Goal: Information Seeking & Learning: Learn about a topic

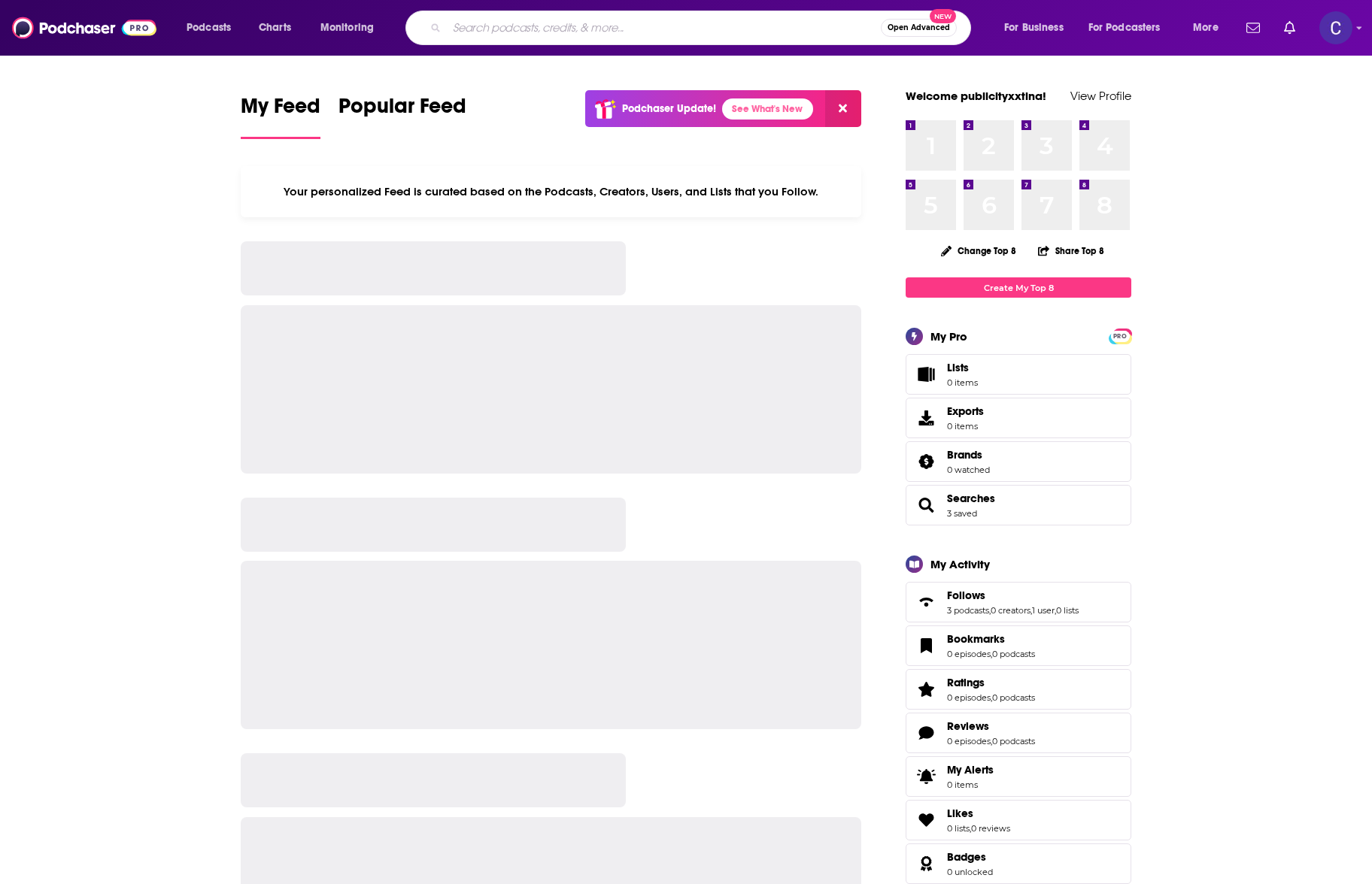
click at [601, 30] on input "Search podcasts, credits, & more..." at bounding box center [664, 28] width 434 height 24
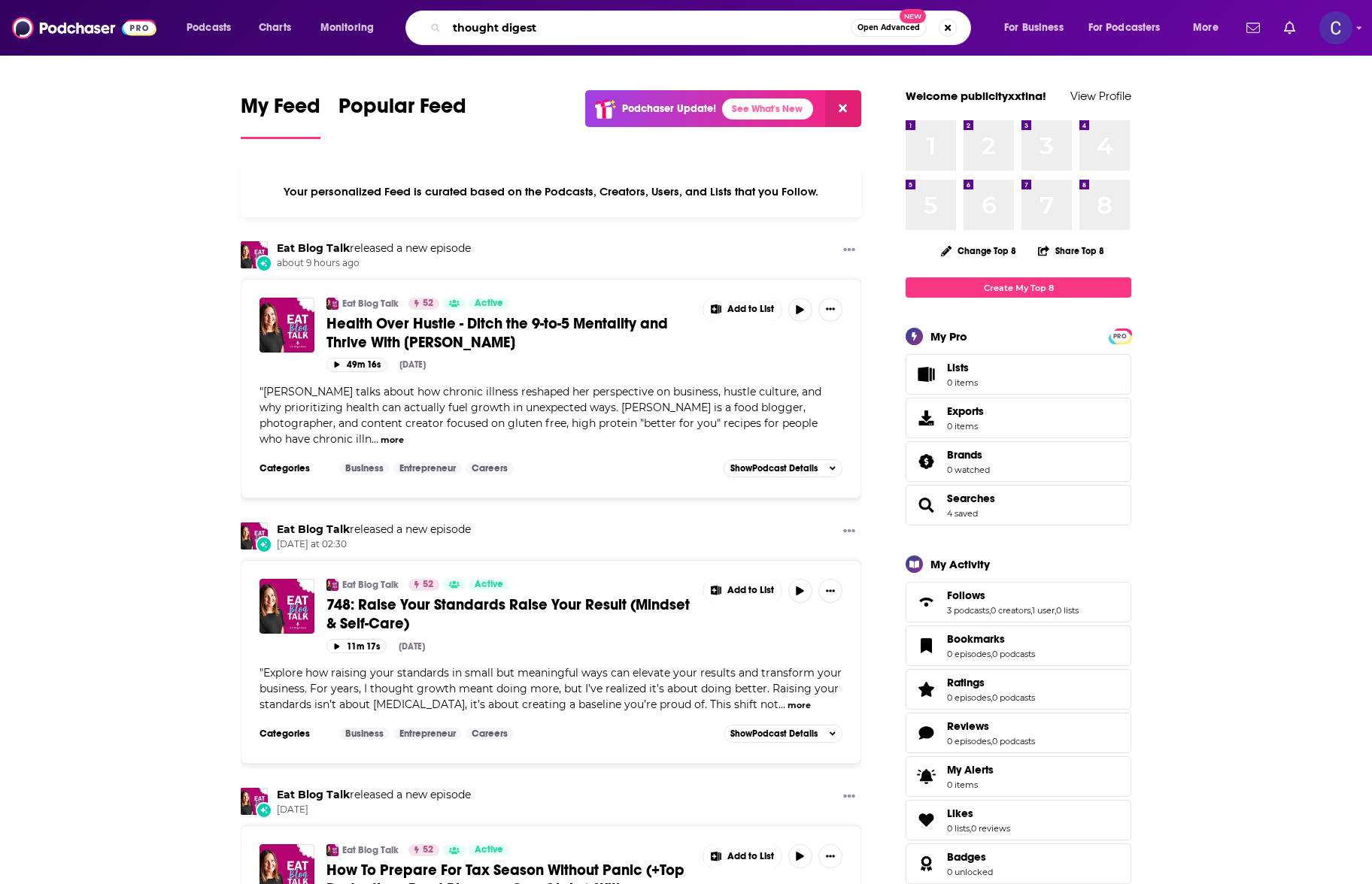
type input "thought digest"
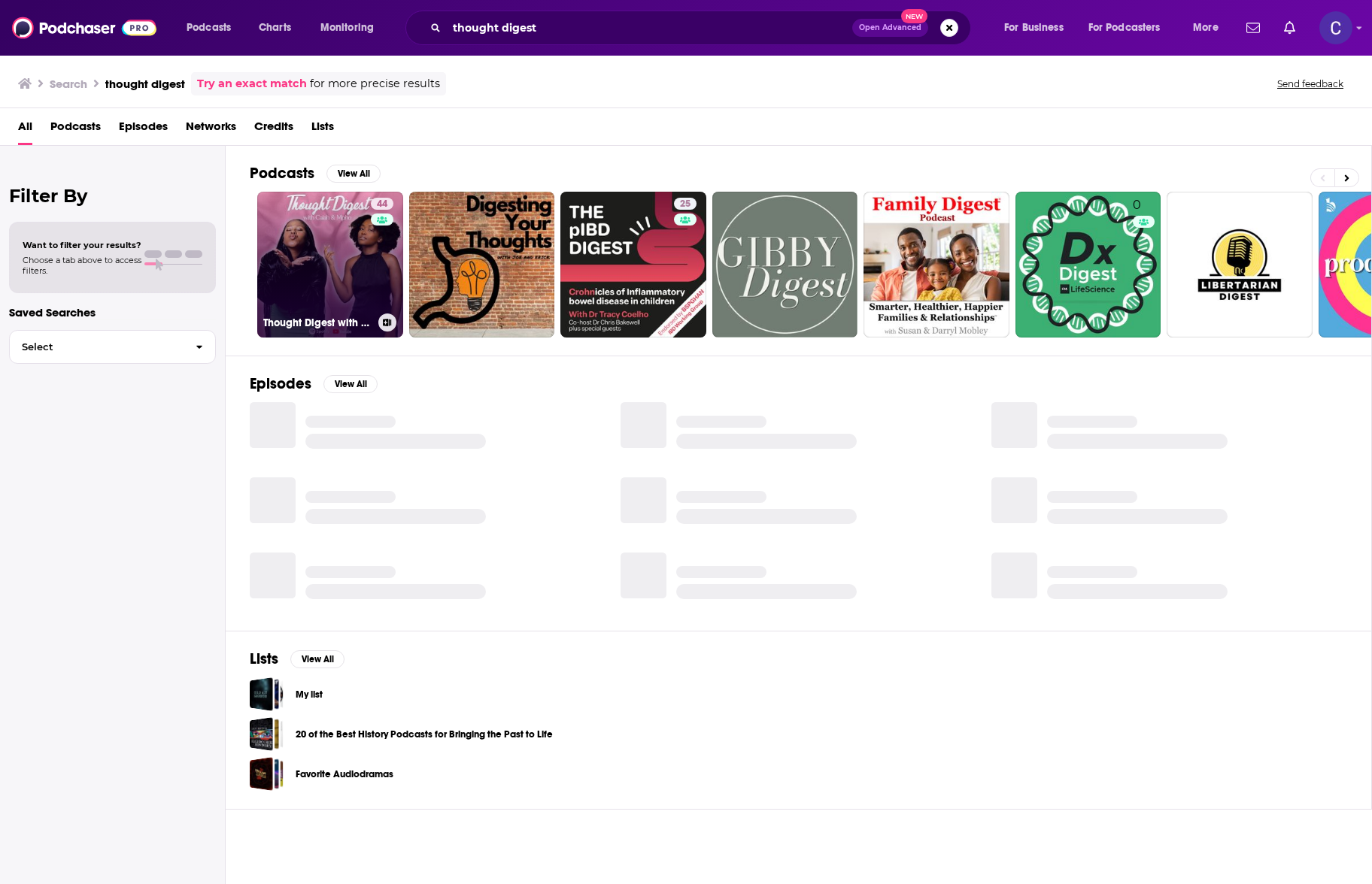
click at [289, 255] on link "44 Thought Digest with Caiah & Mpho" at bounding box center [330, 264] width 146 height 146
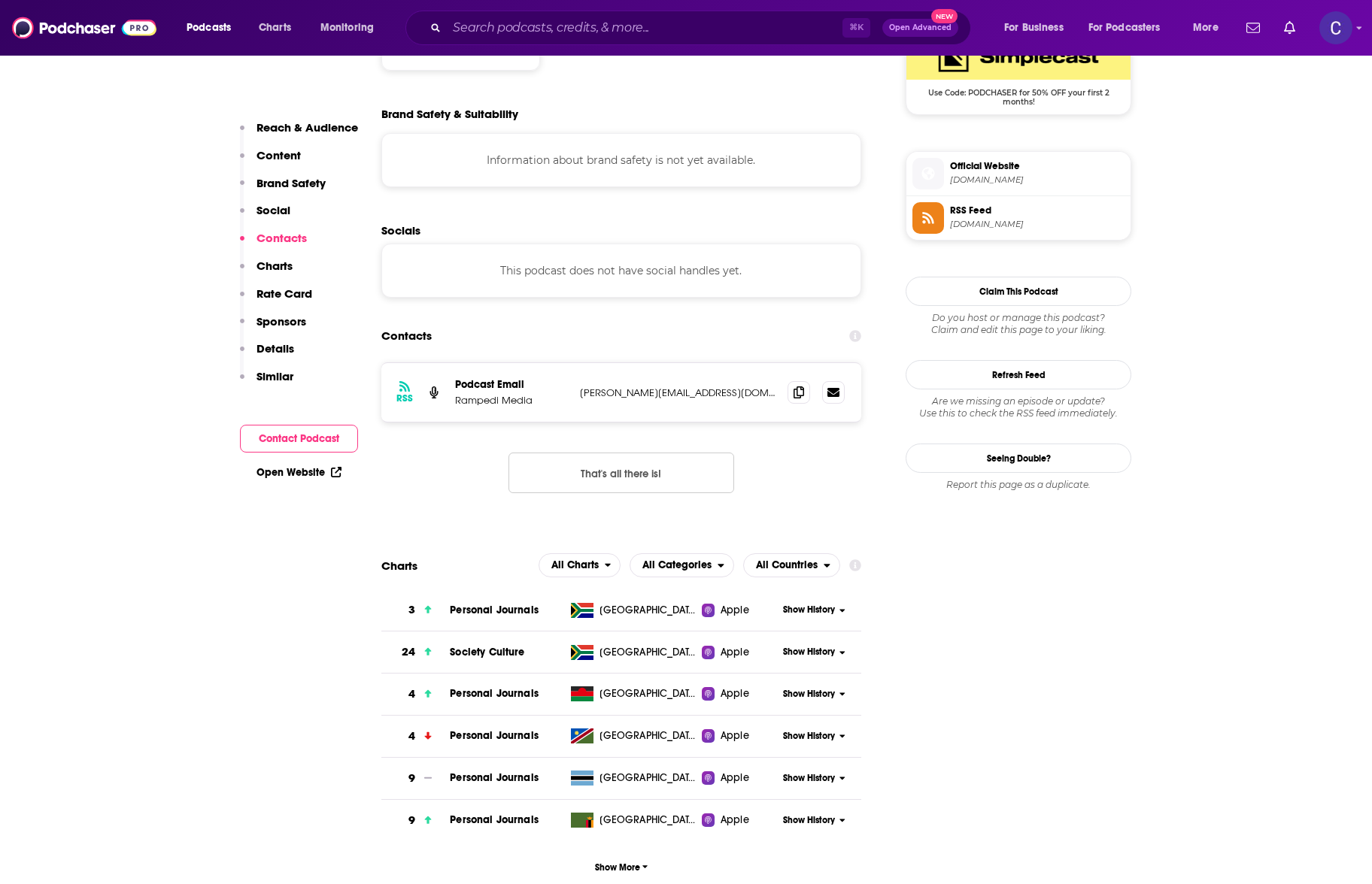
scroll to position [1322, 0]
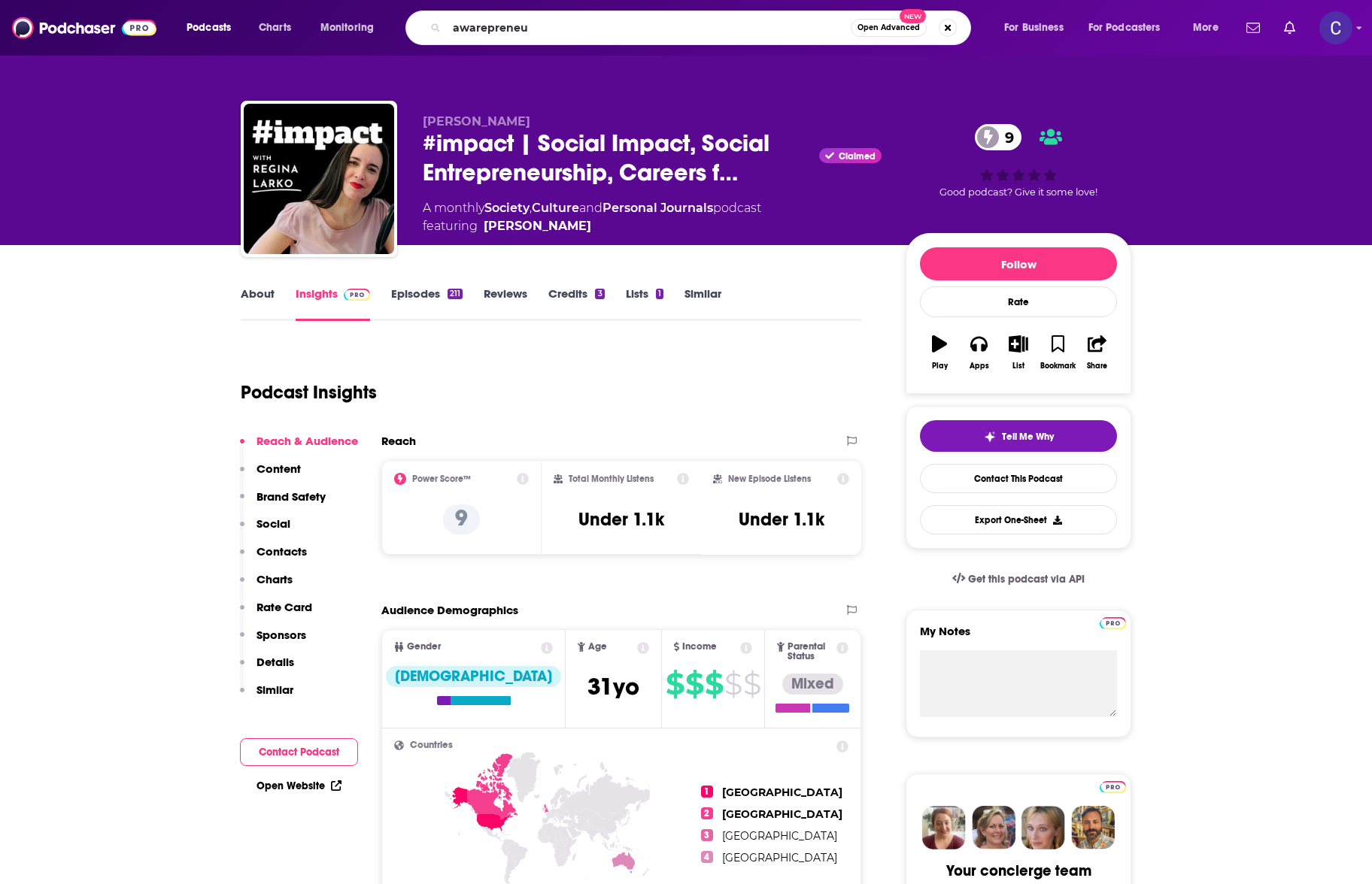
type input "awarepreneur"
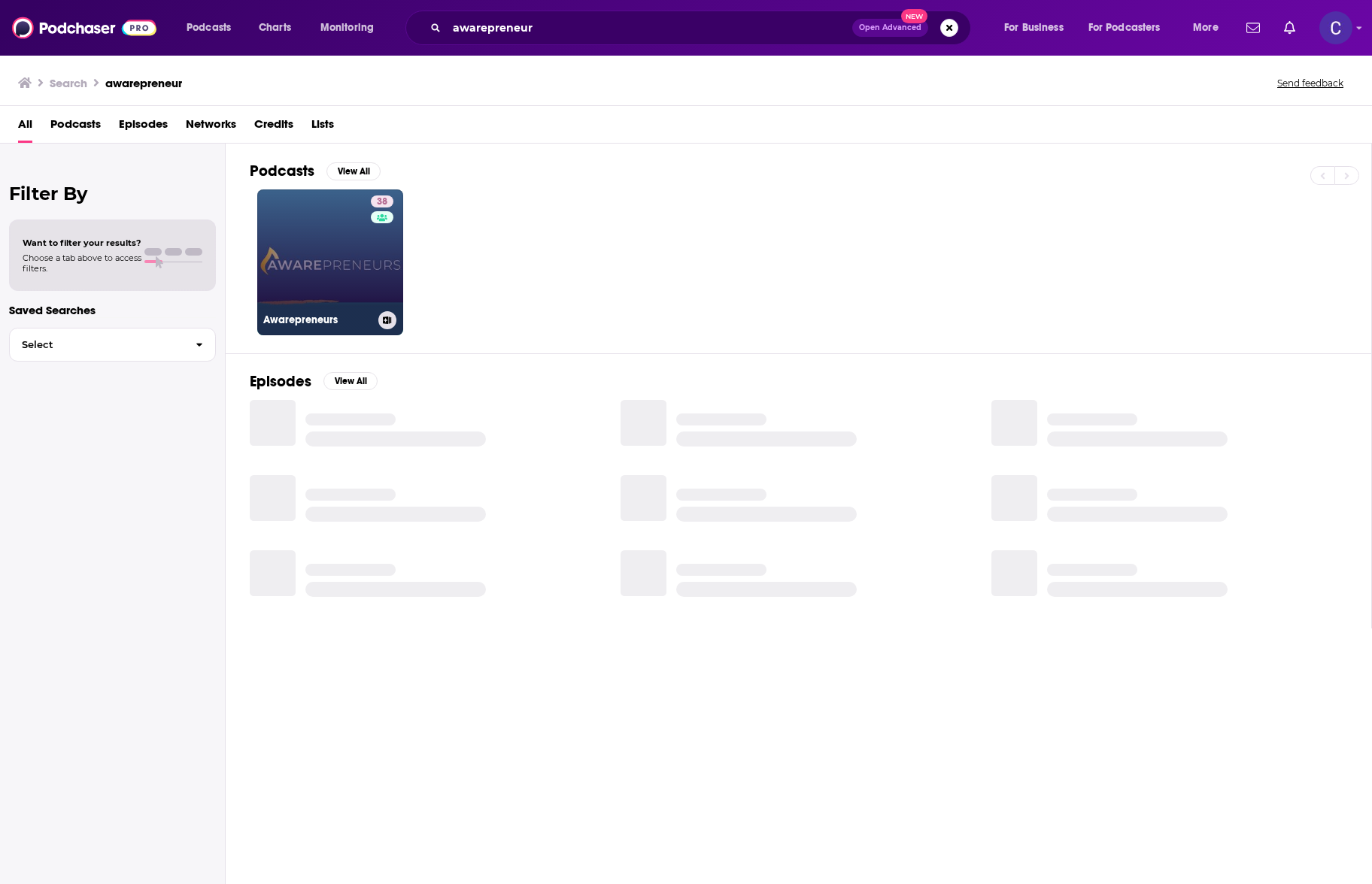
click at [380, 269] on div "38" at bounding box center [384, 253] width 26 height 116
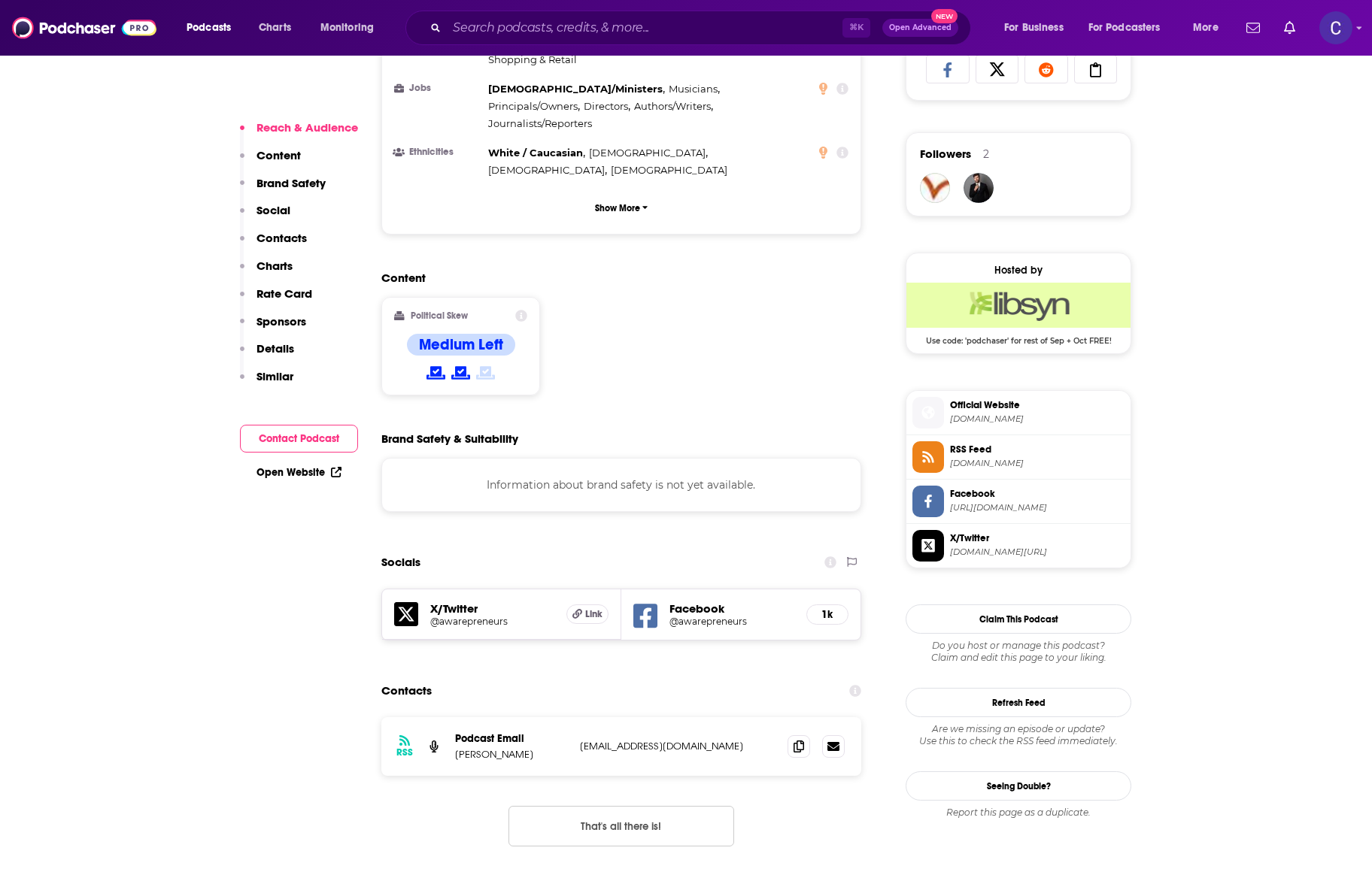
scroll to position [1236, 0]
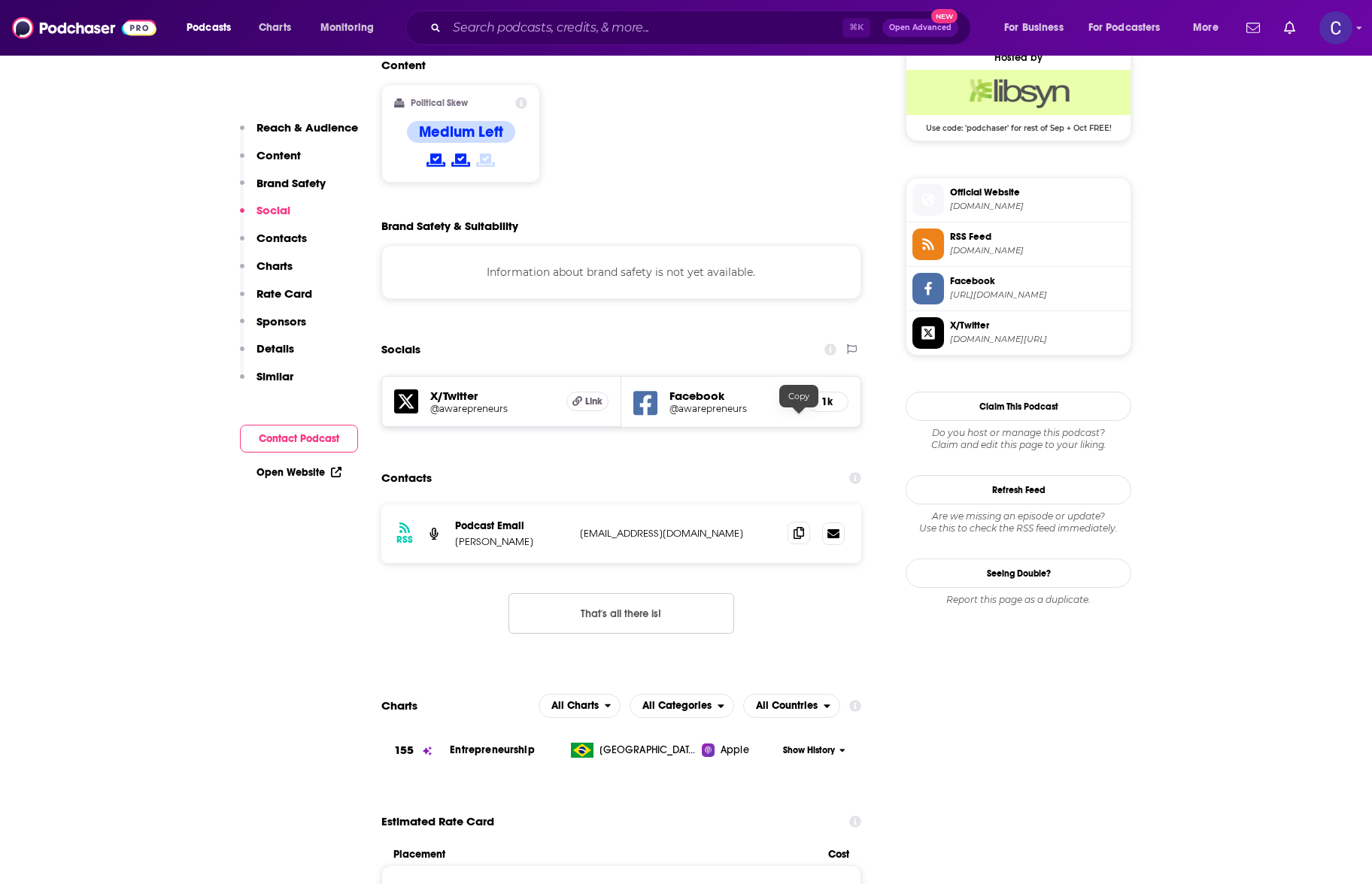
click at [791, 522] on span at bounding box center [799, 534] width 23 height 23
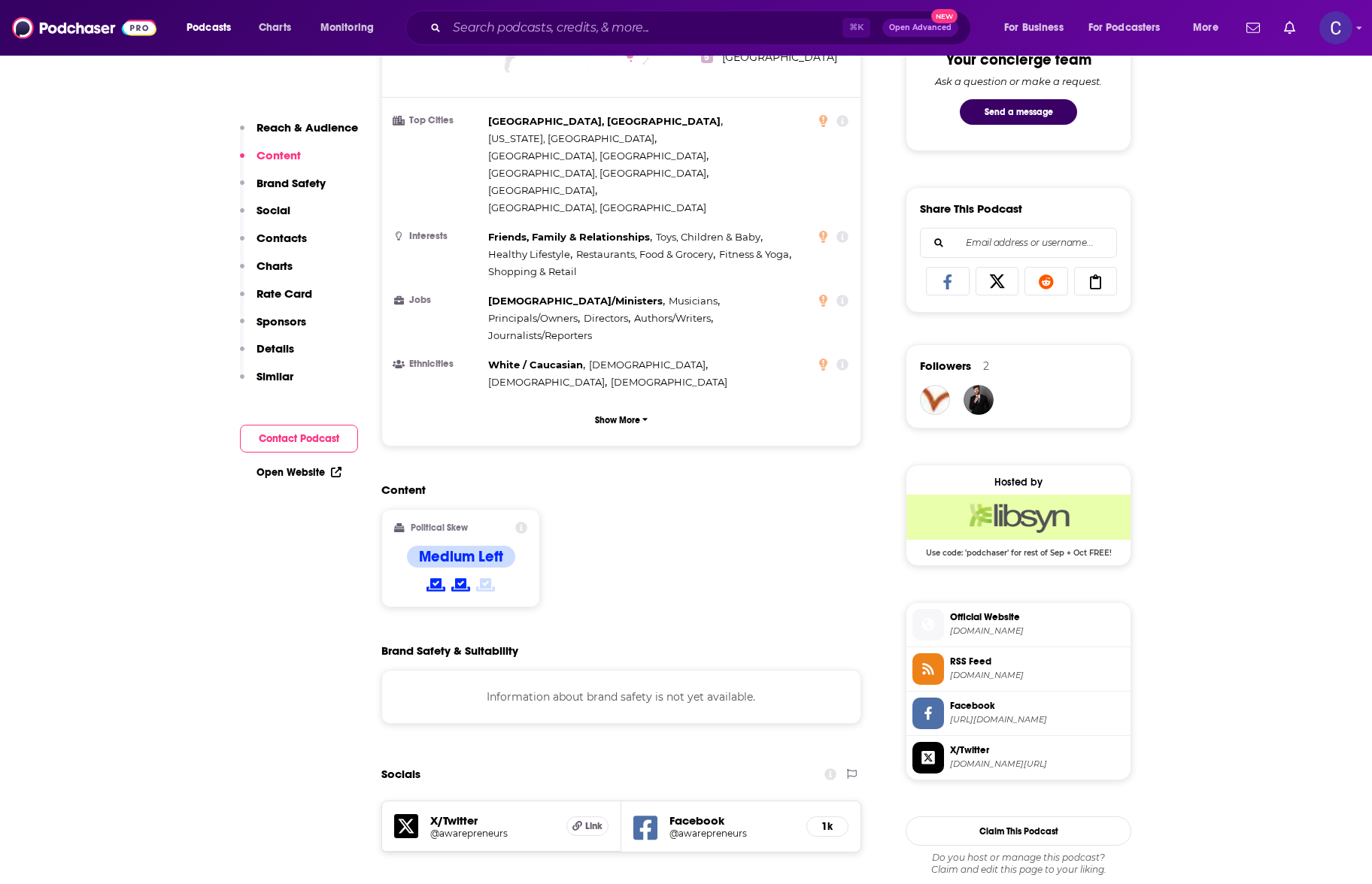
scroll to position [0, 0]
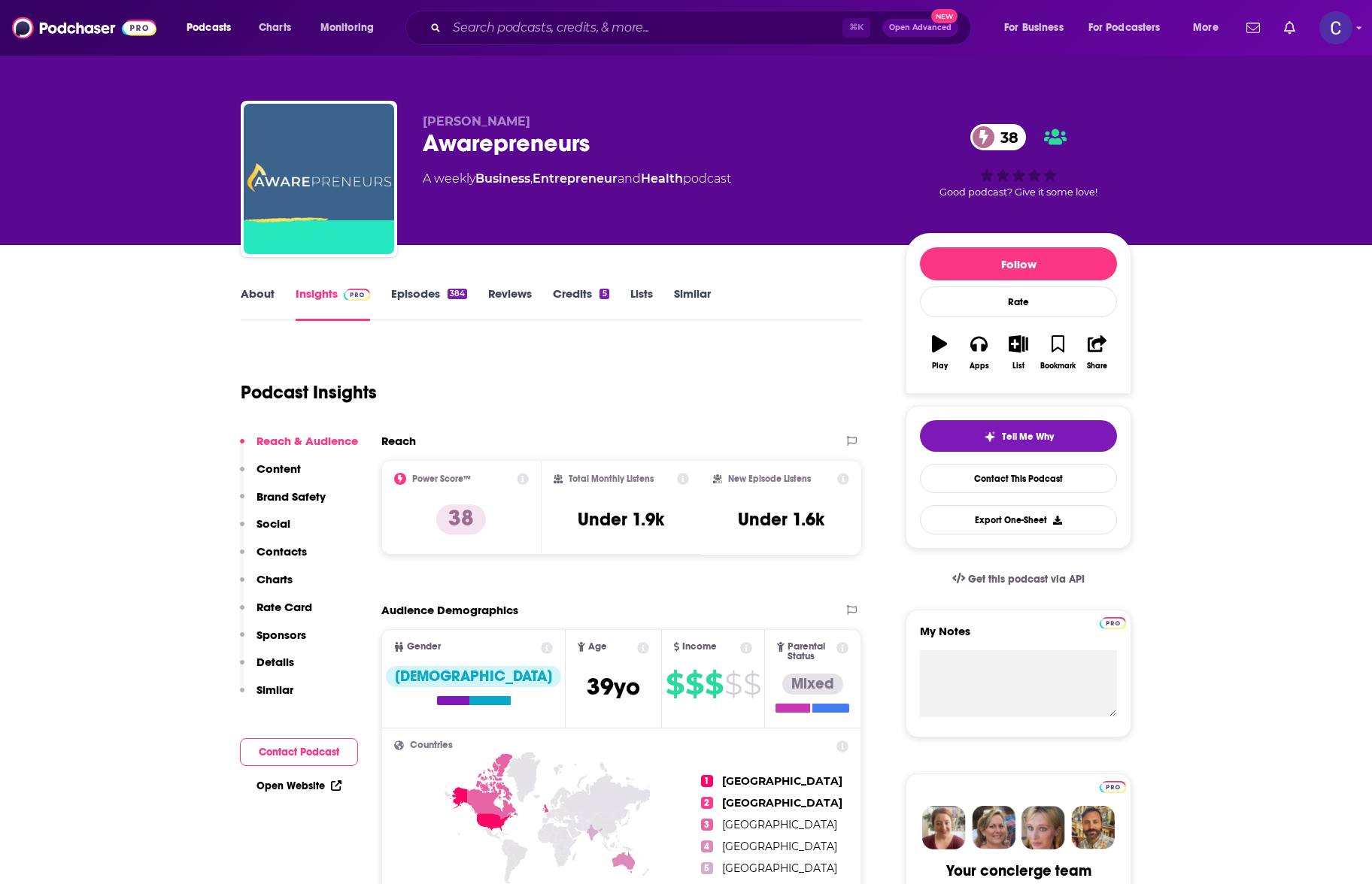
click at [266, 307] on link "About" at bounding box center [257, 303] width 34 height 35
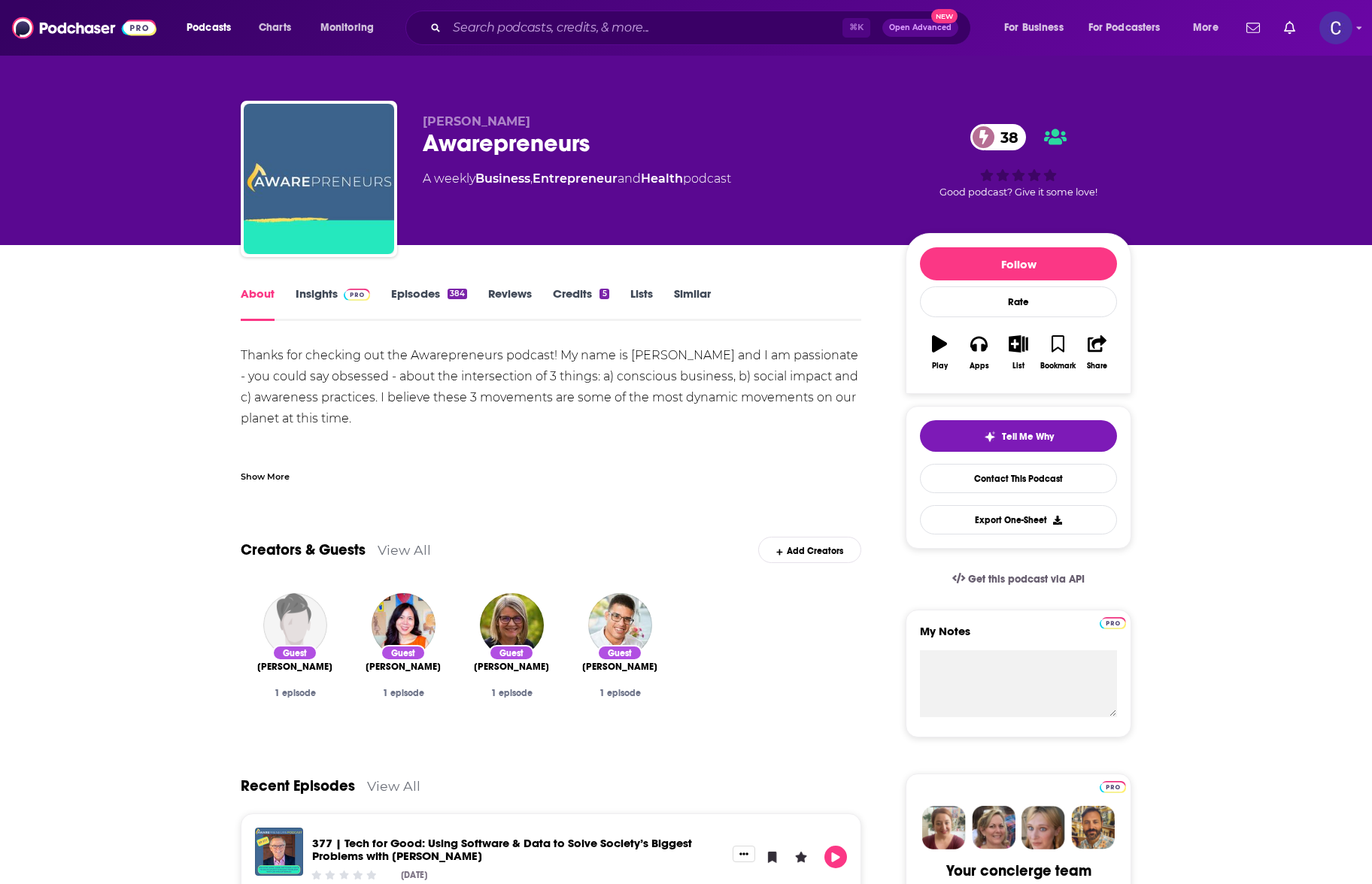
click at [402, 296] on link "Episodes 384" at bounding box center [429, 303] width 76 height 35
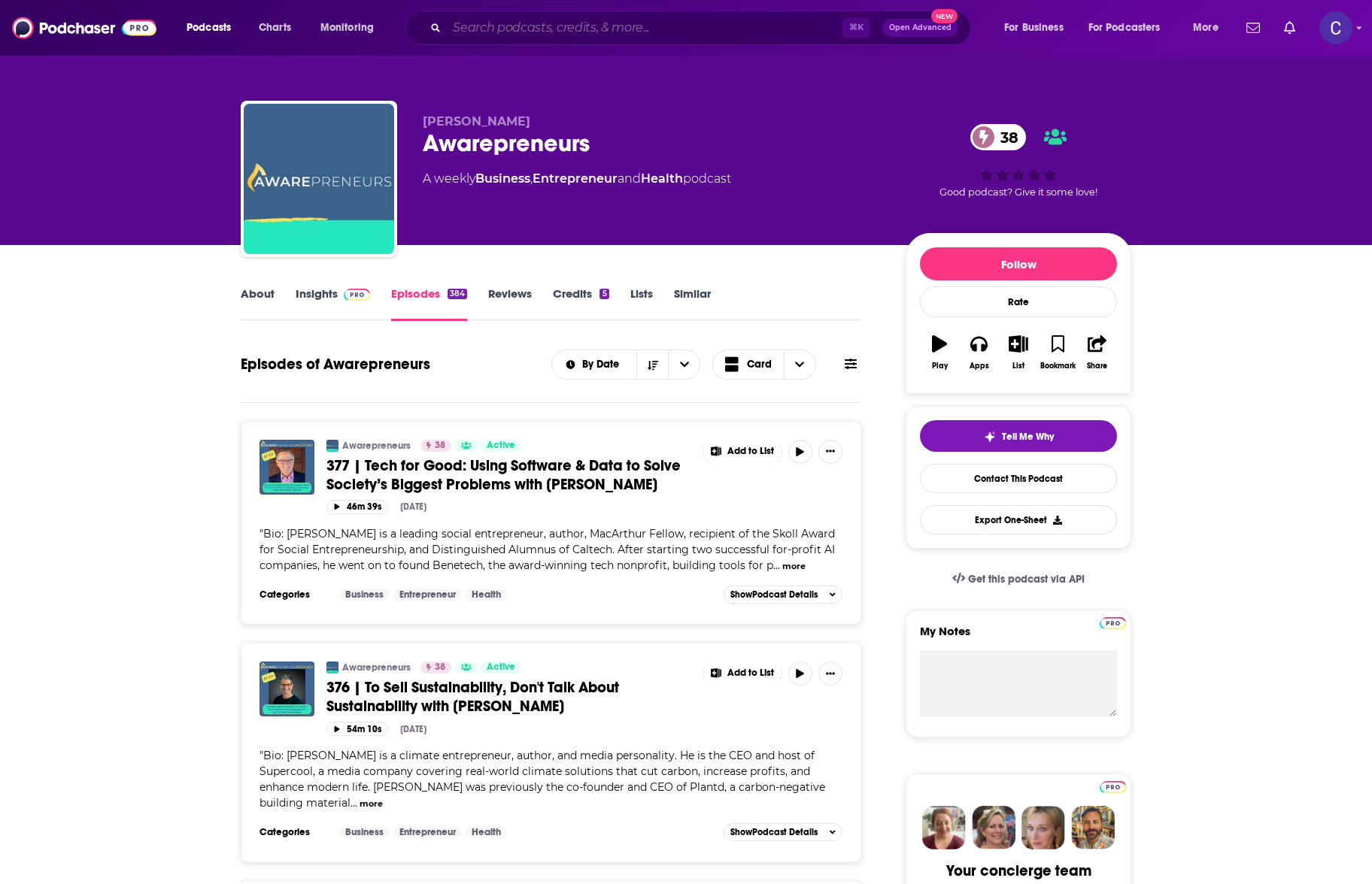
click at [643, 32] on input "Search podcasts, credits, & more..." at bounding box center [645, 28] width 396 height 24
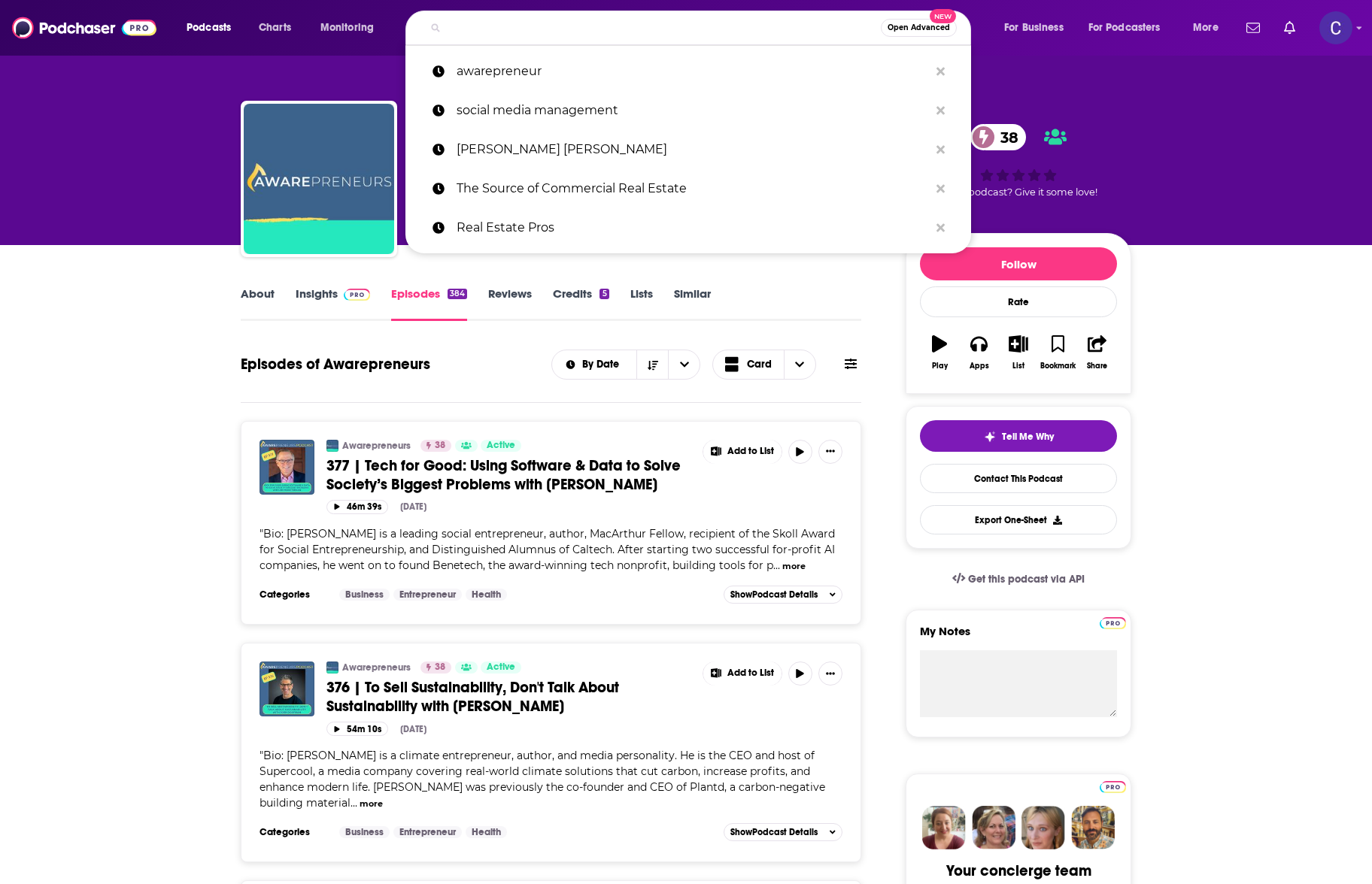
type input "o"
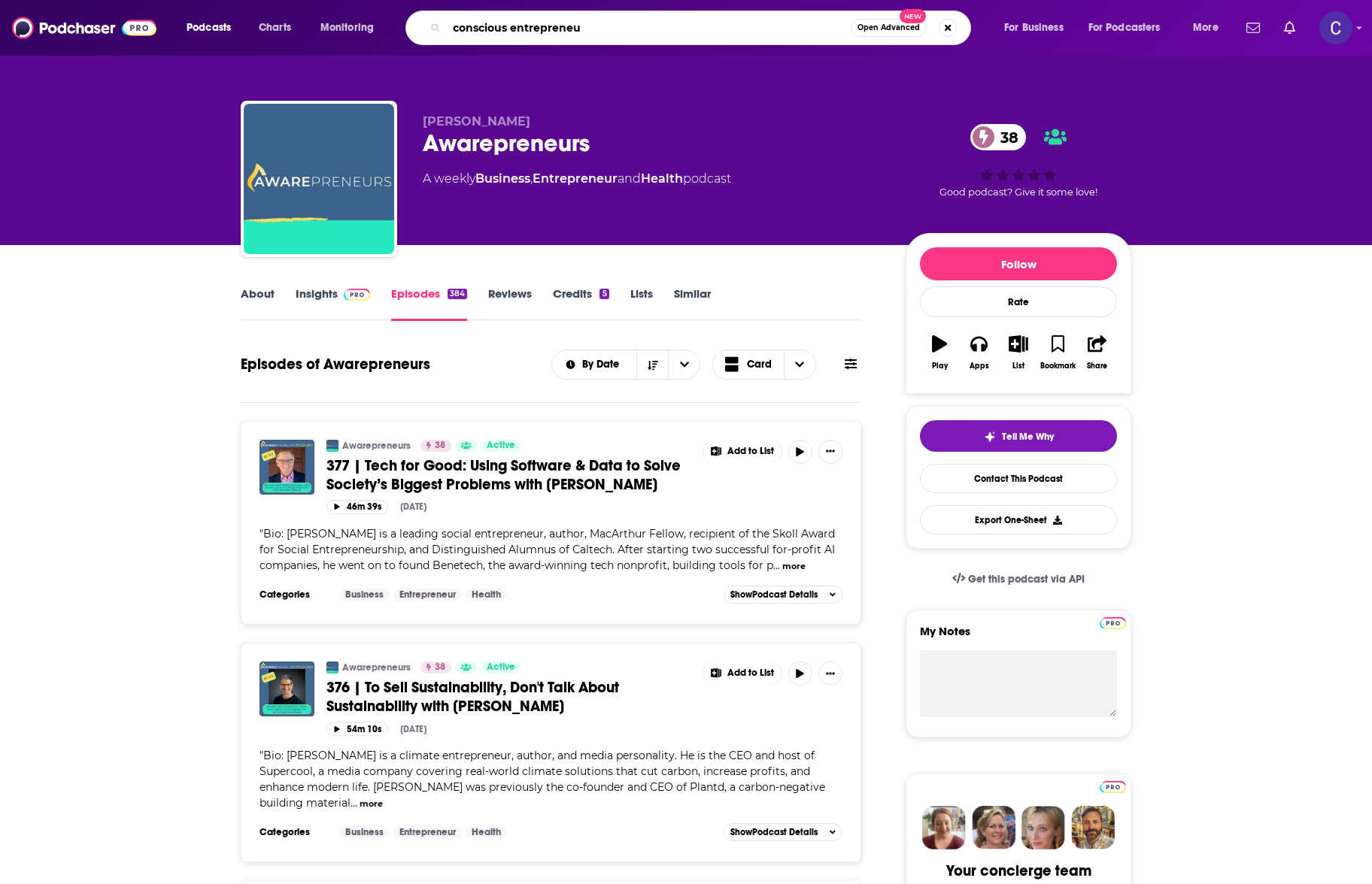
type input "conscious entrepreneur"
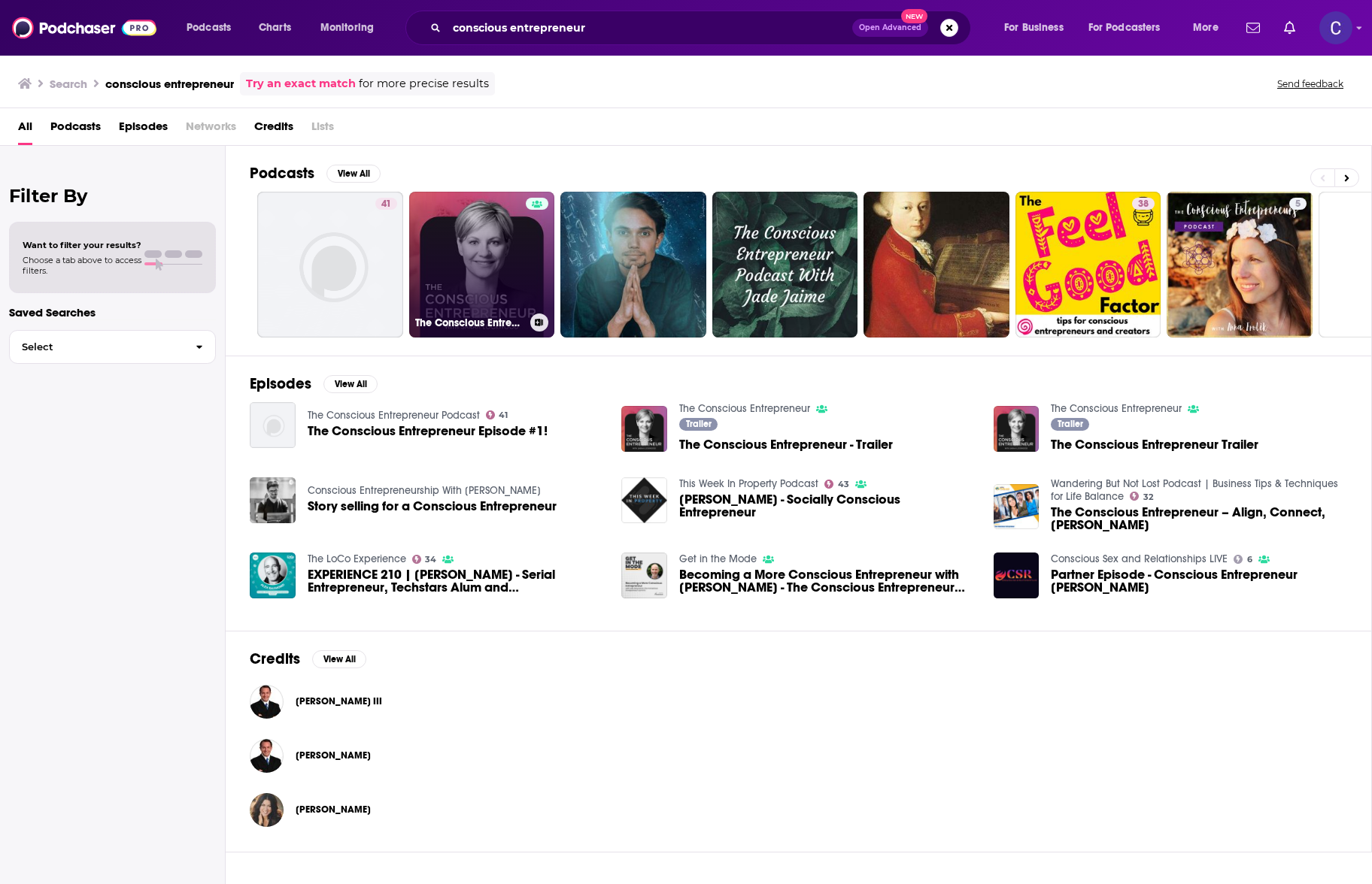
click at [458, 267] on link "The Conscious Entrepreneur" at bounding box center [482, 264] width 146 height 146
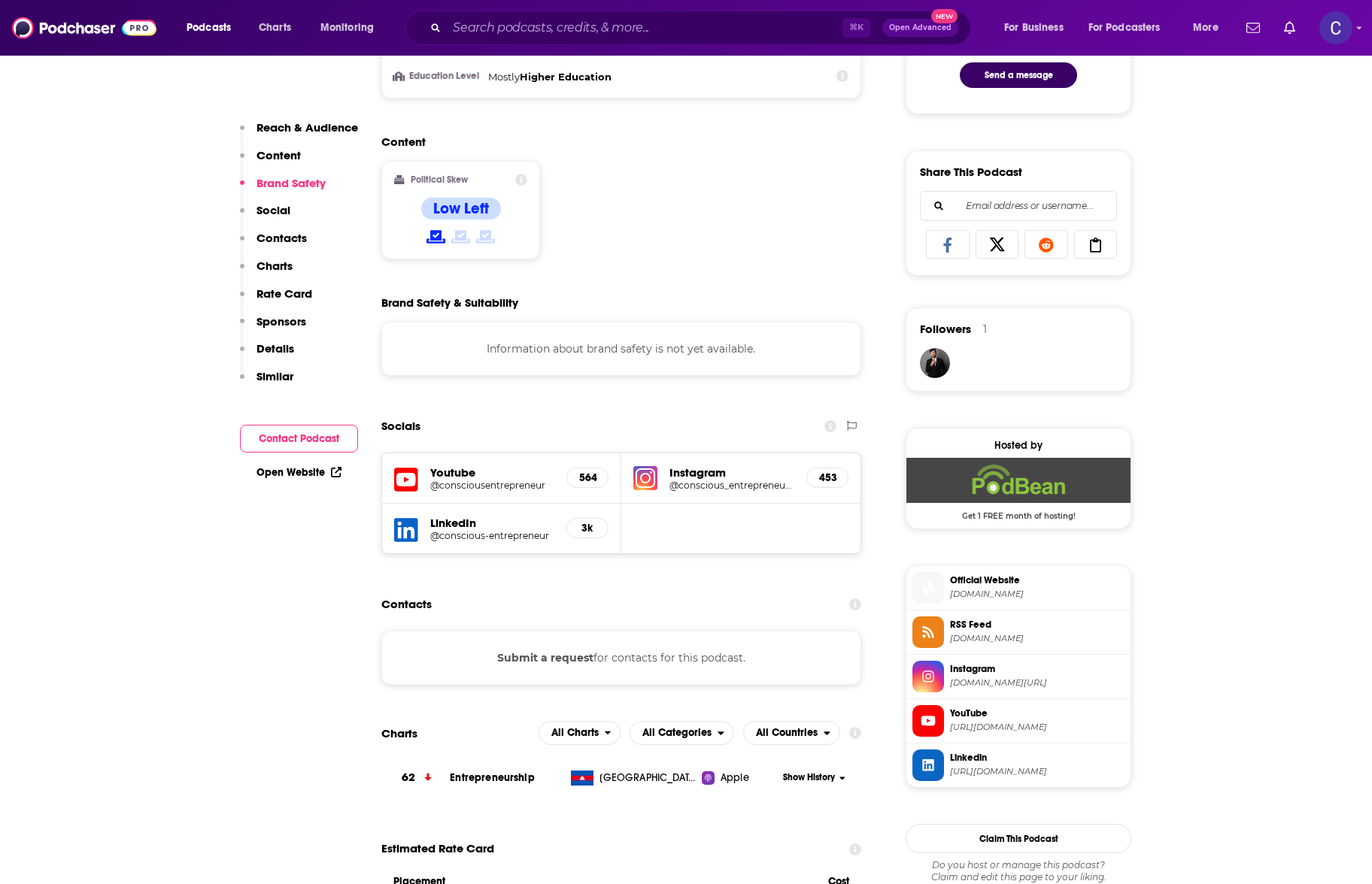
scroll to position [1009, 0]
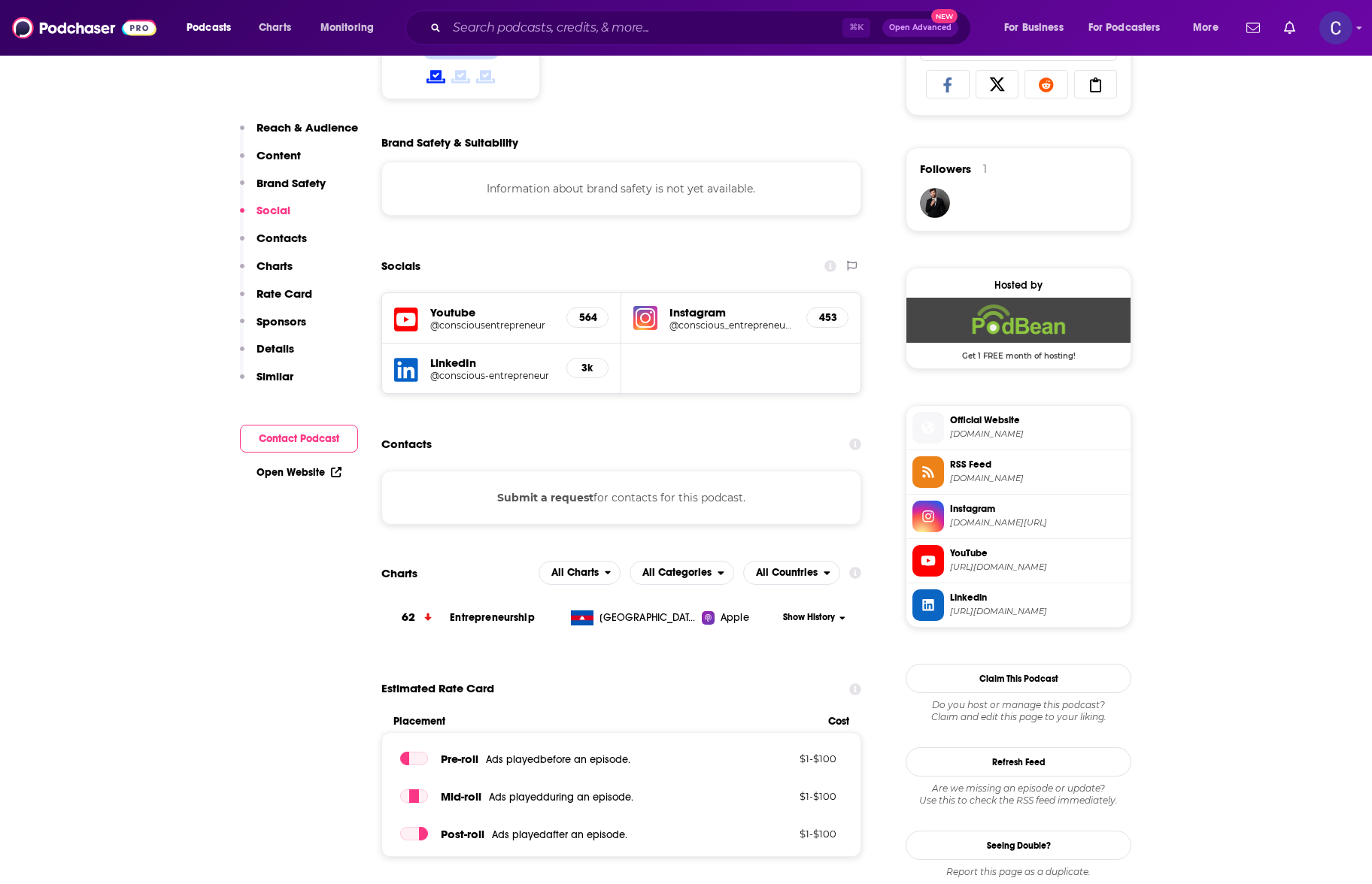
click at [504, 390] on div "LinkedIn @conscious-entrepreneur 3k" at bounding box center [502, 368] width 240 height 50
click at [670, 322] on h5 "@conscious_entrepreneur_summit" at bounding box center [732, 325] width 125 height 11
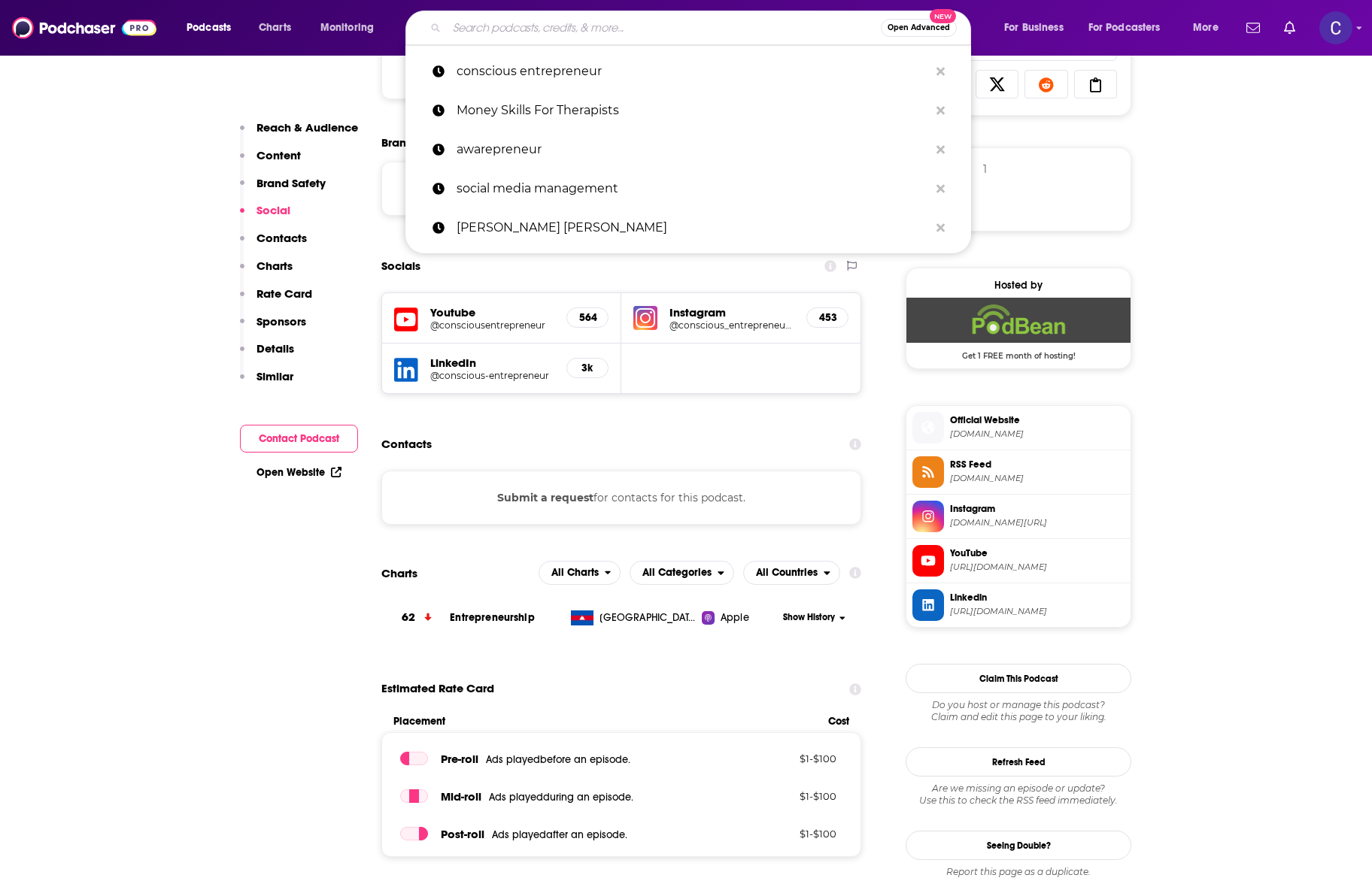
click at [662, 36] on input "Search podcasts, credits, & more..." at bounding box center [664, 28] width 434 height 24
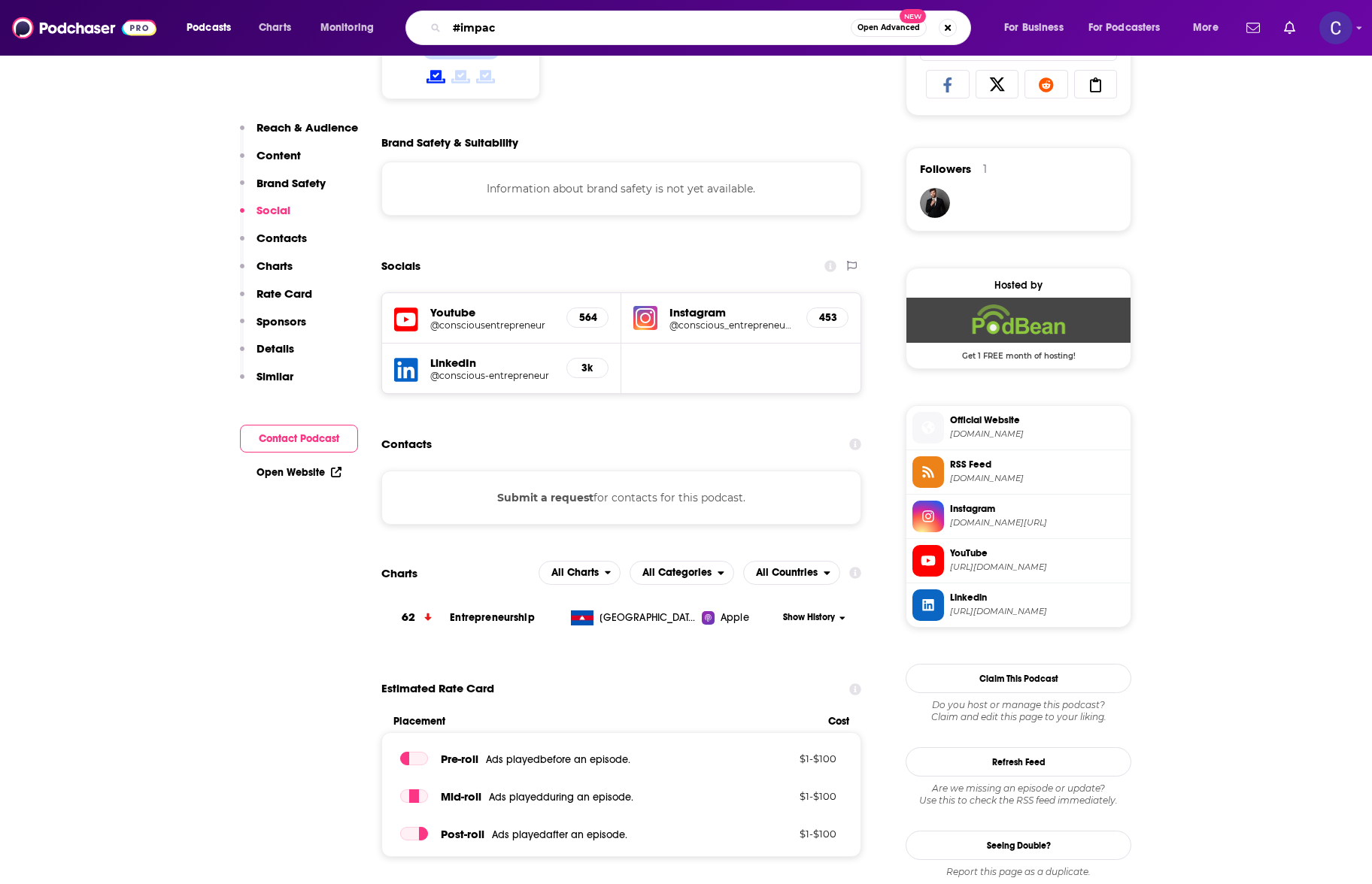
type input "#impact"
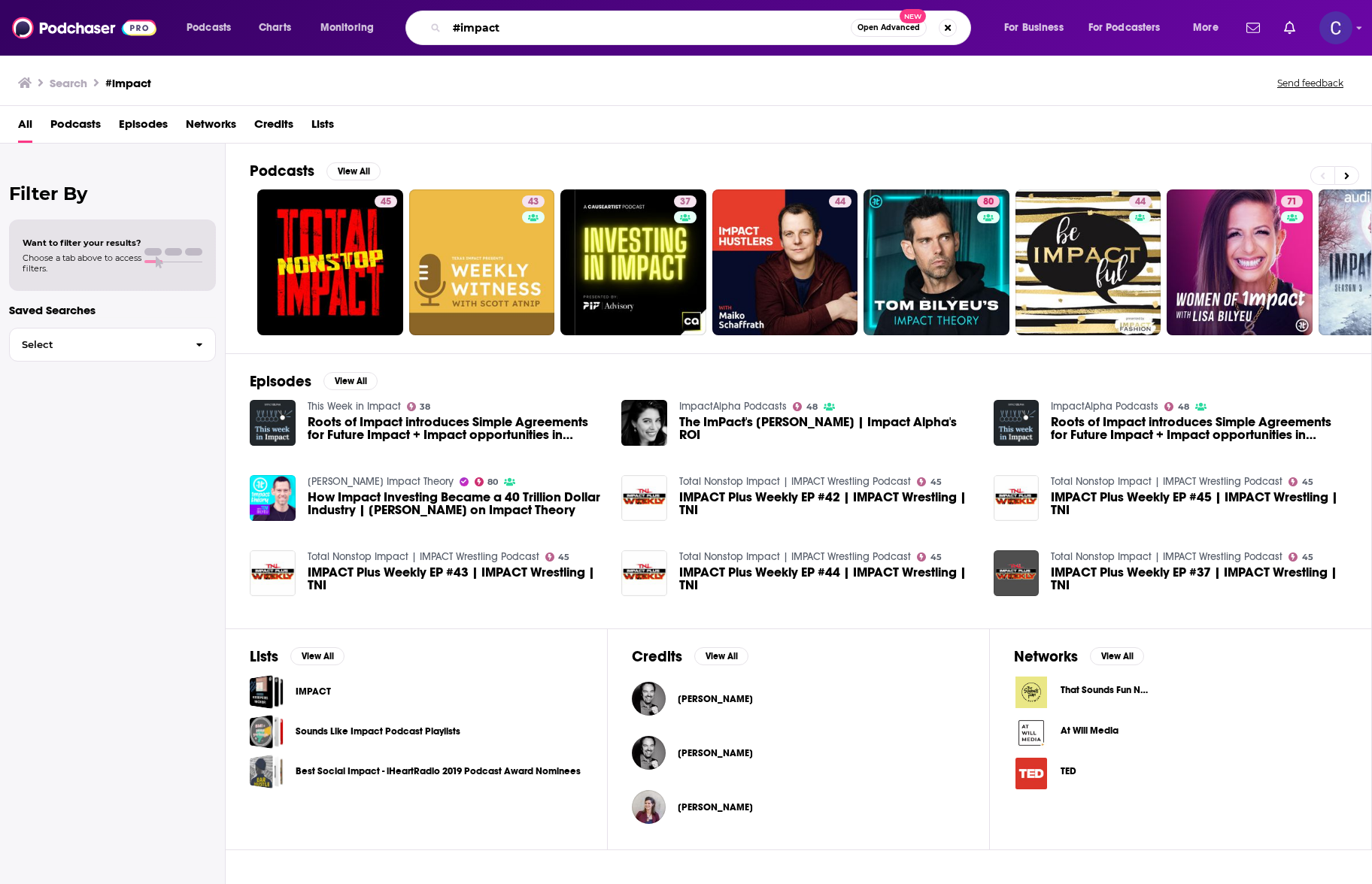
click at [538, 28] on input "#impact" at bounding box center [649, 28] width 404 height 24
type input "#impact regina larko"
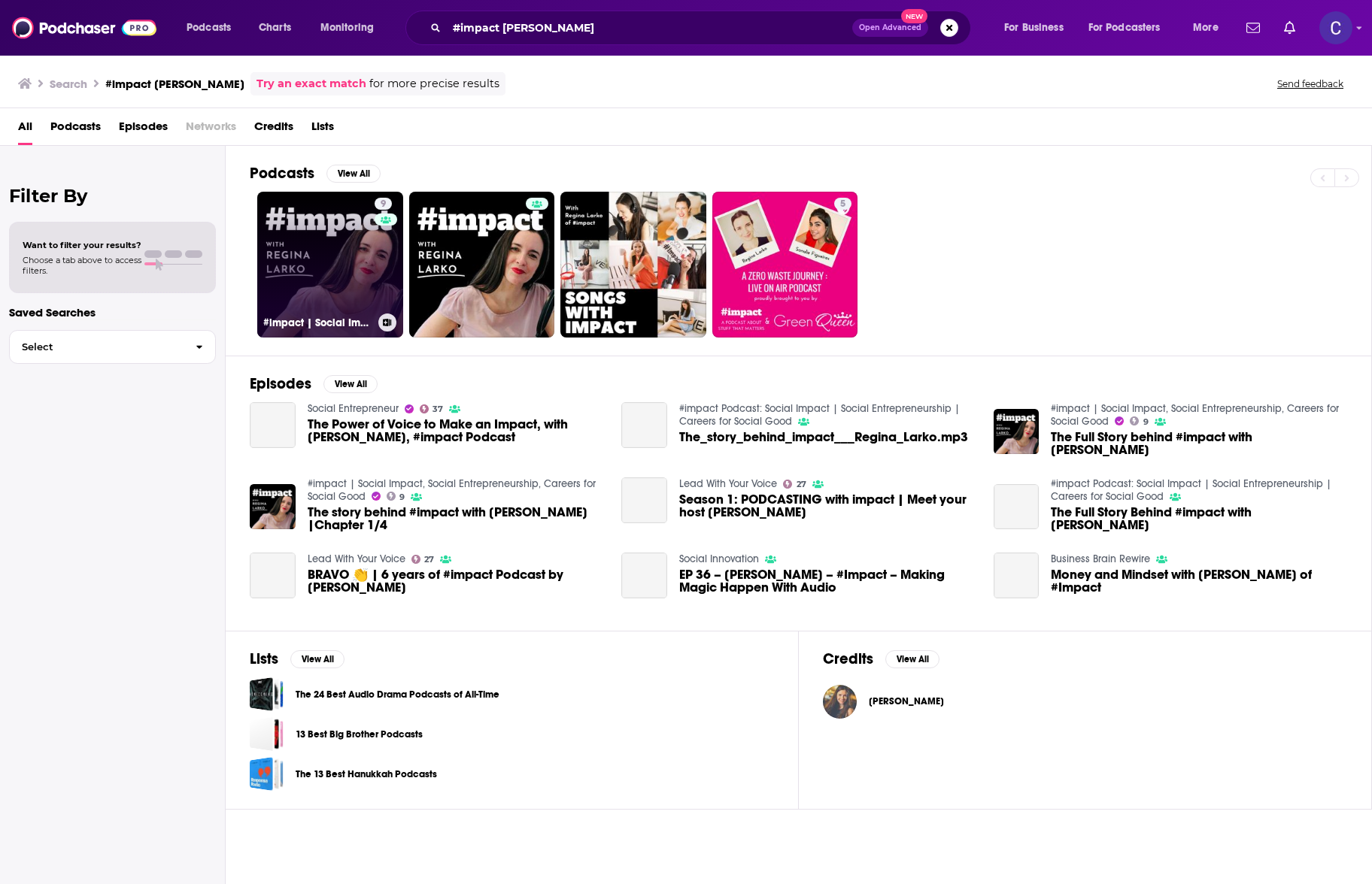
click at [345, 254] on link "9 #impact | Social Impact, Social Entrepreneurship, Careers for Social Good" at bounding box center [330, 264] width 146 height 146
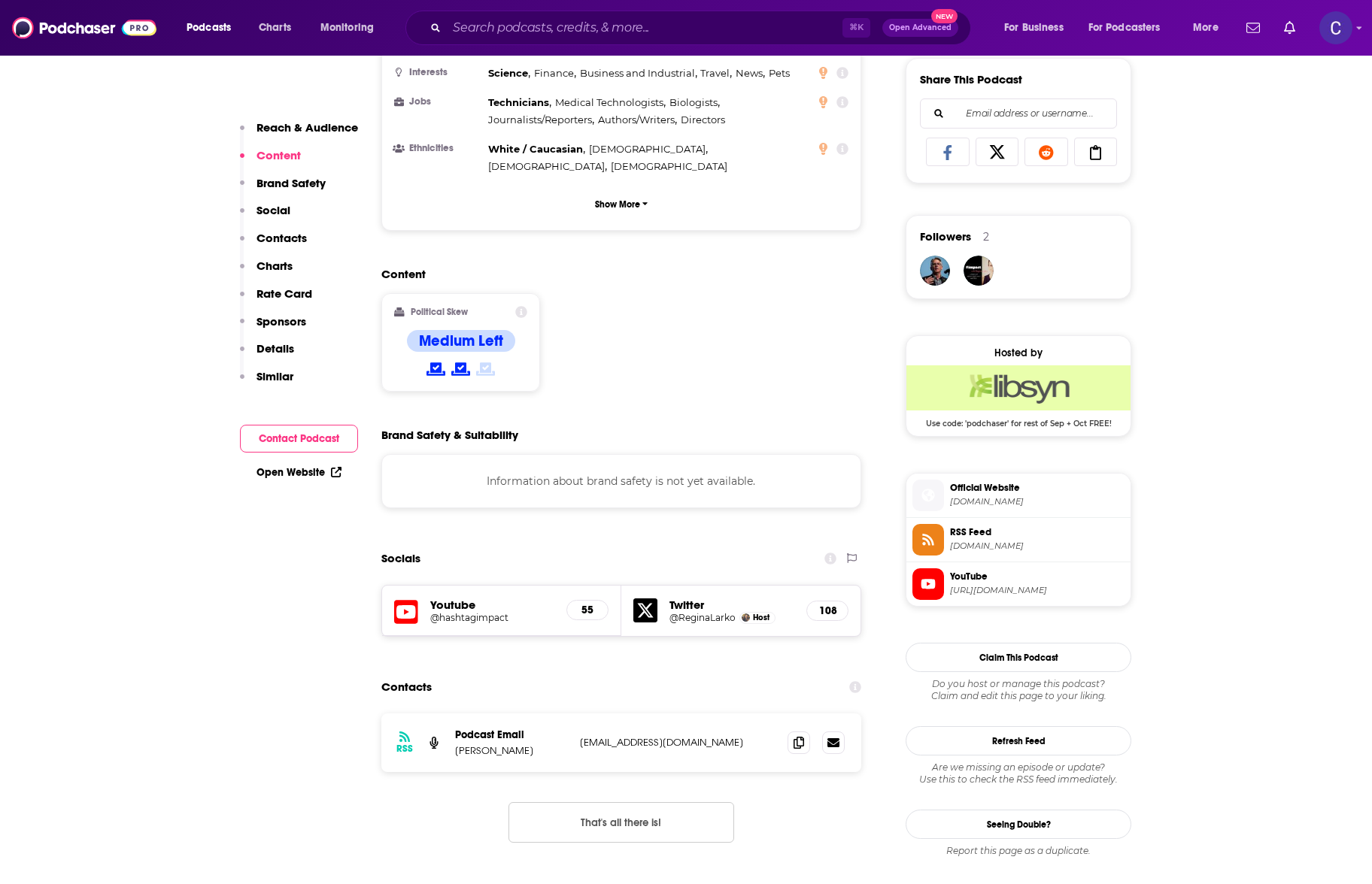
scroll to position [969, 0]
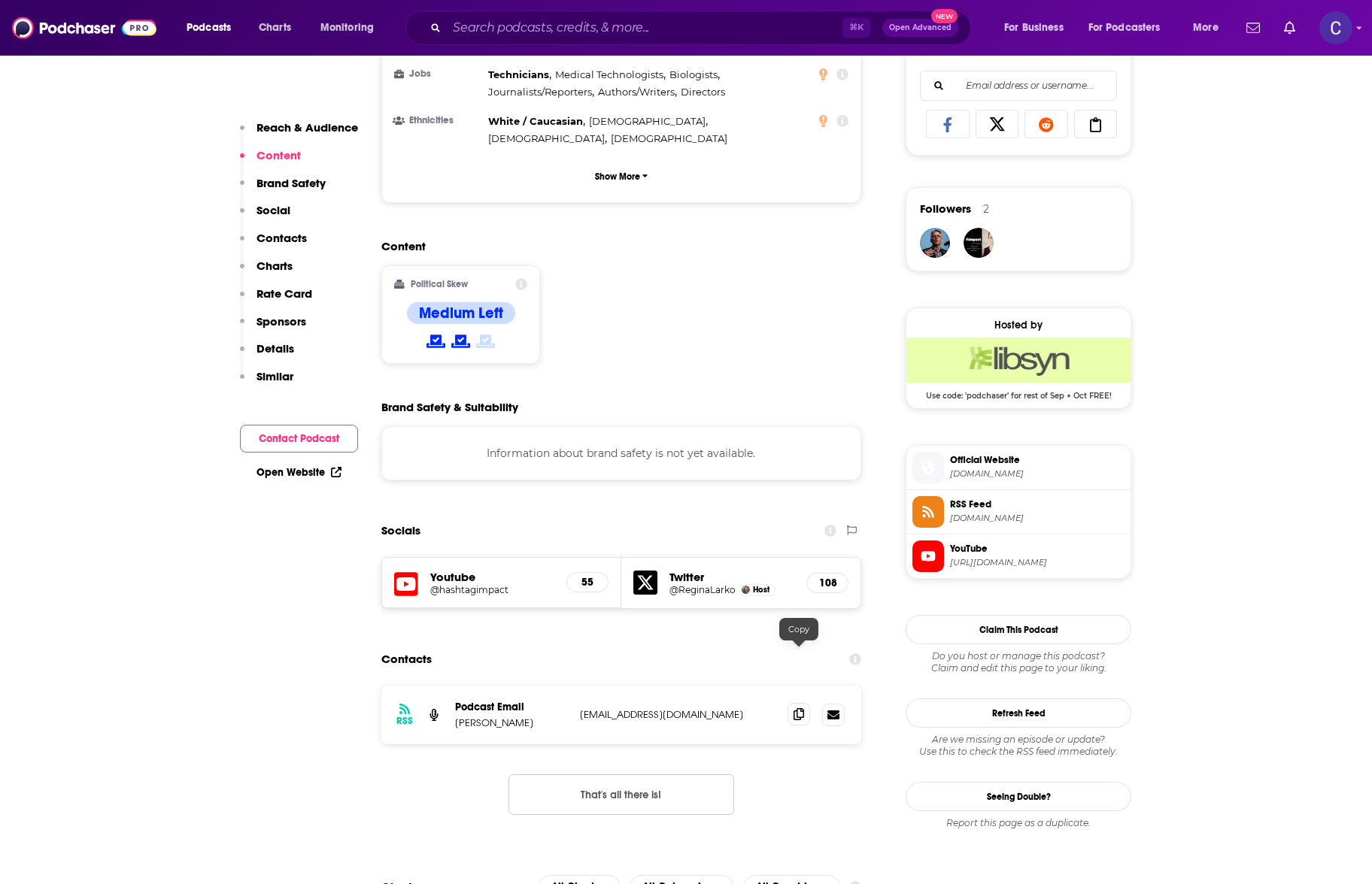
click at [794, 708] on icon at bounding box center [799, 714] width 10 height 12
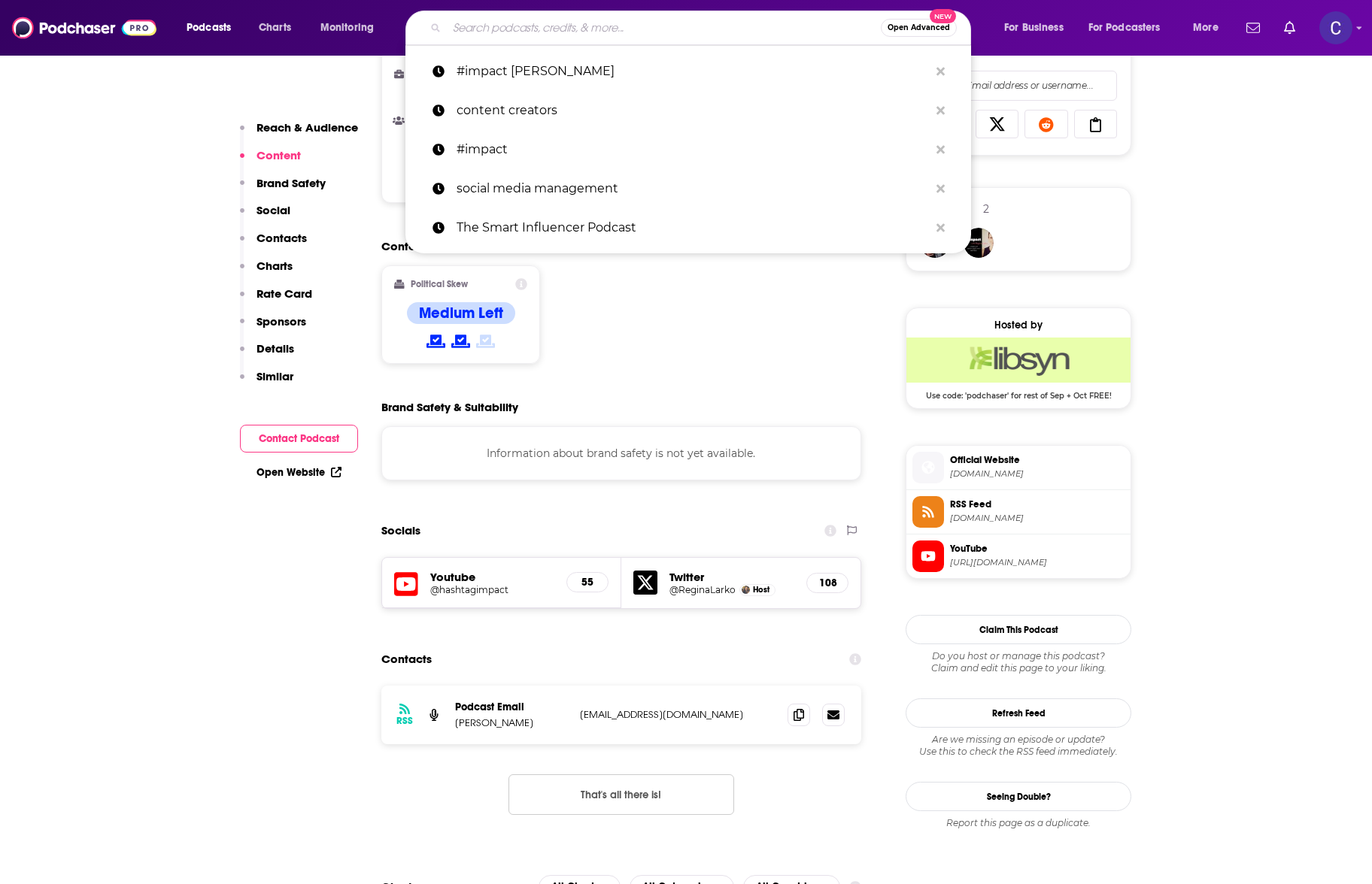
click at [568, 24] on input "Search podcasts, credits, & more..." at bounding box center [664, 28] width 434 height 24
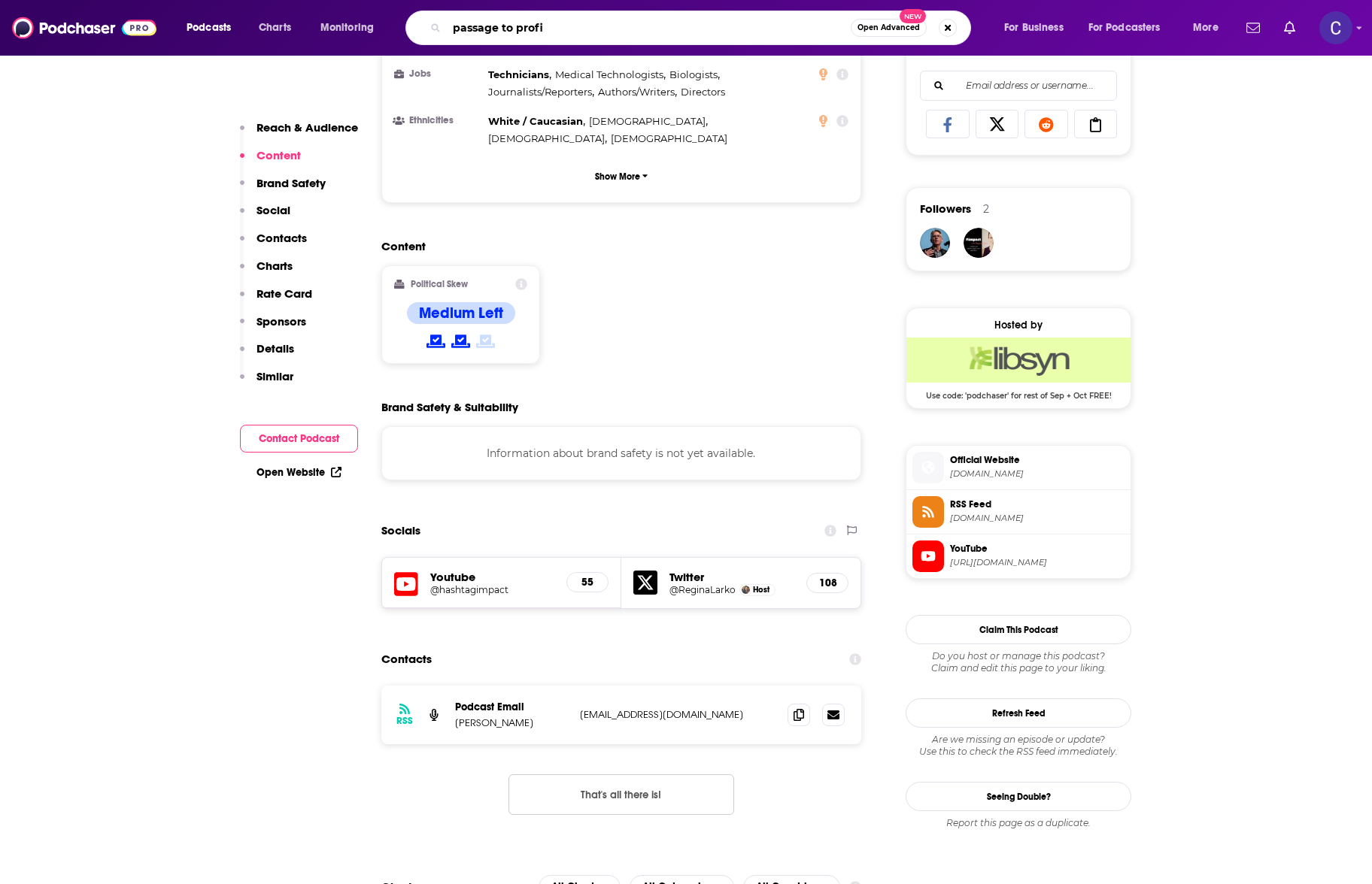
type input "passage to profit"
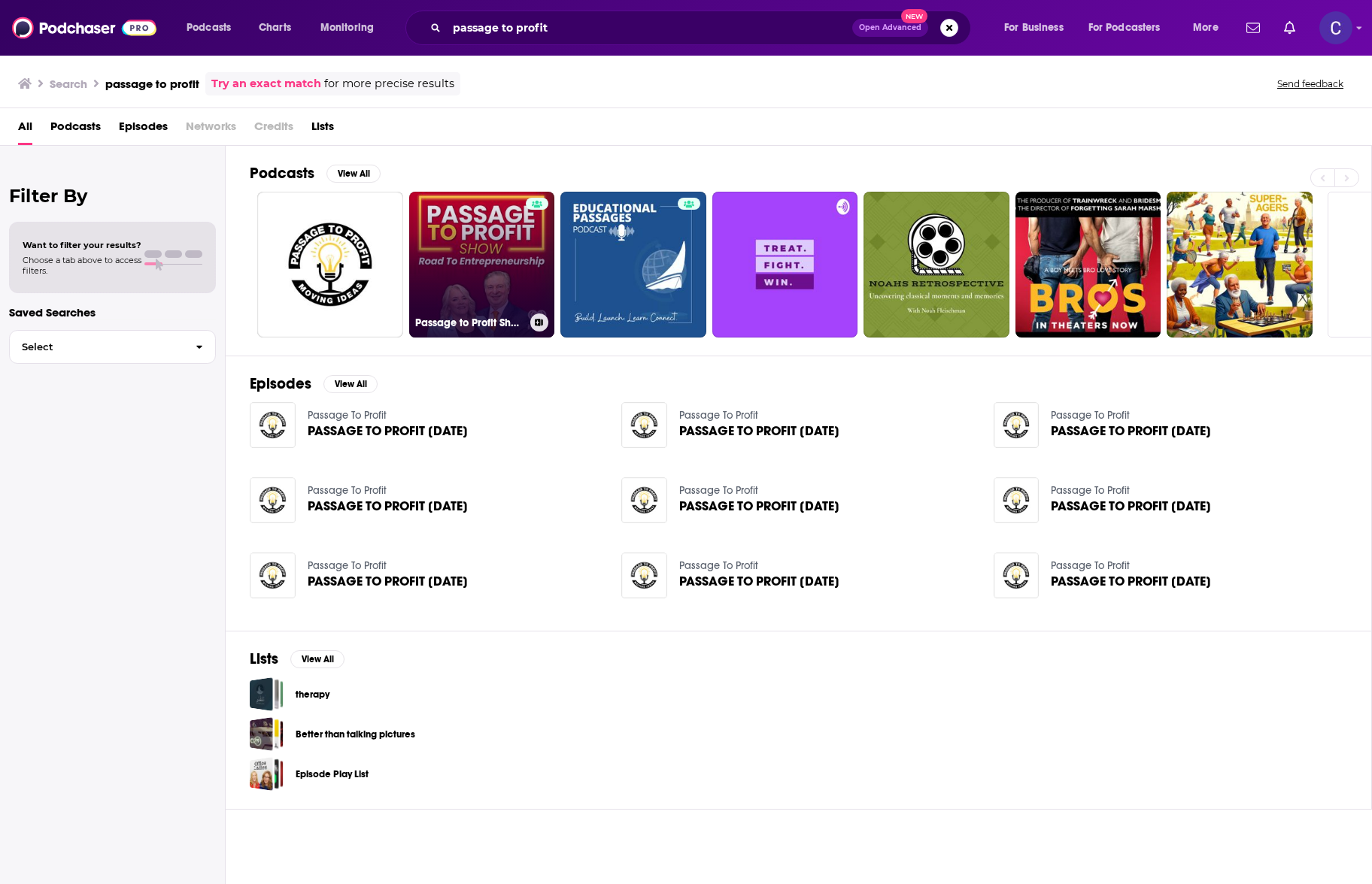
click at [422, 273] on link "Passage to Profit Show - Road to Entrepreneurship" at bounding box center [482, 264] width 146 height 146
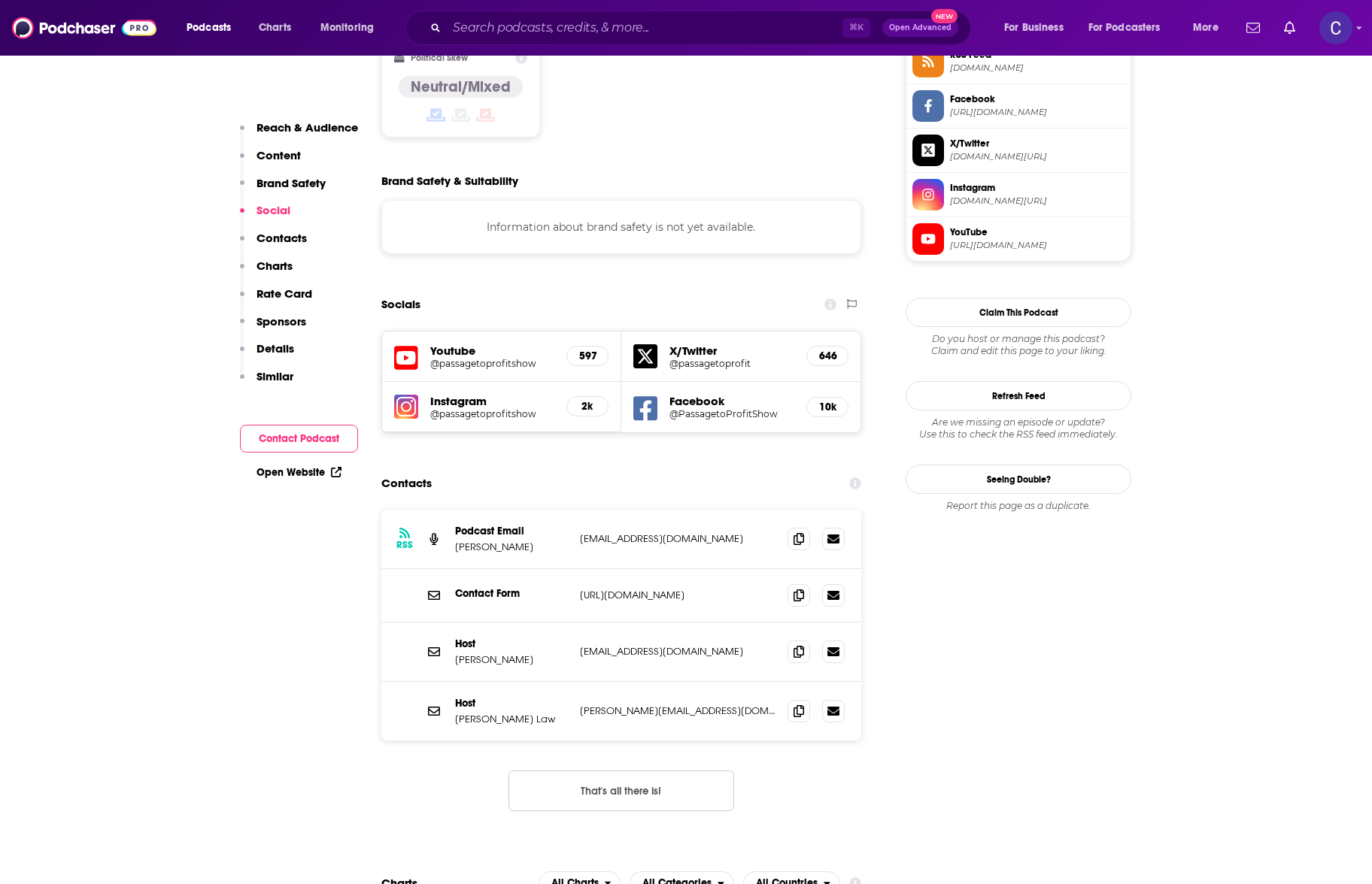
scroll to position [1309, 0]
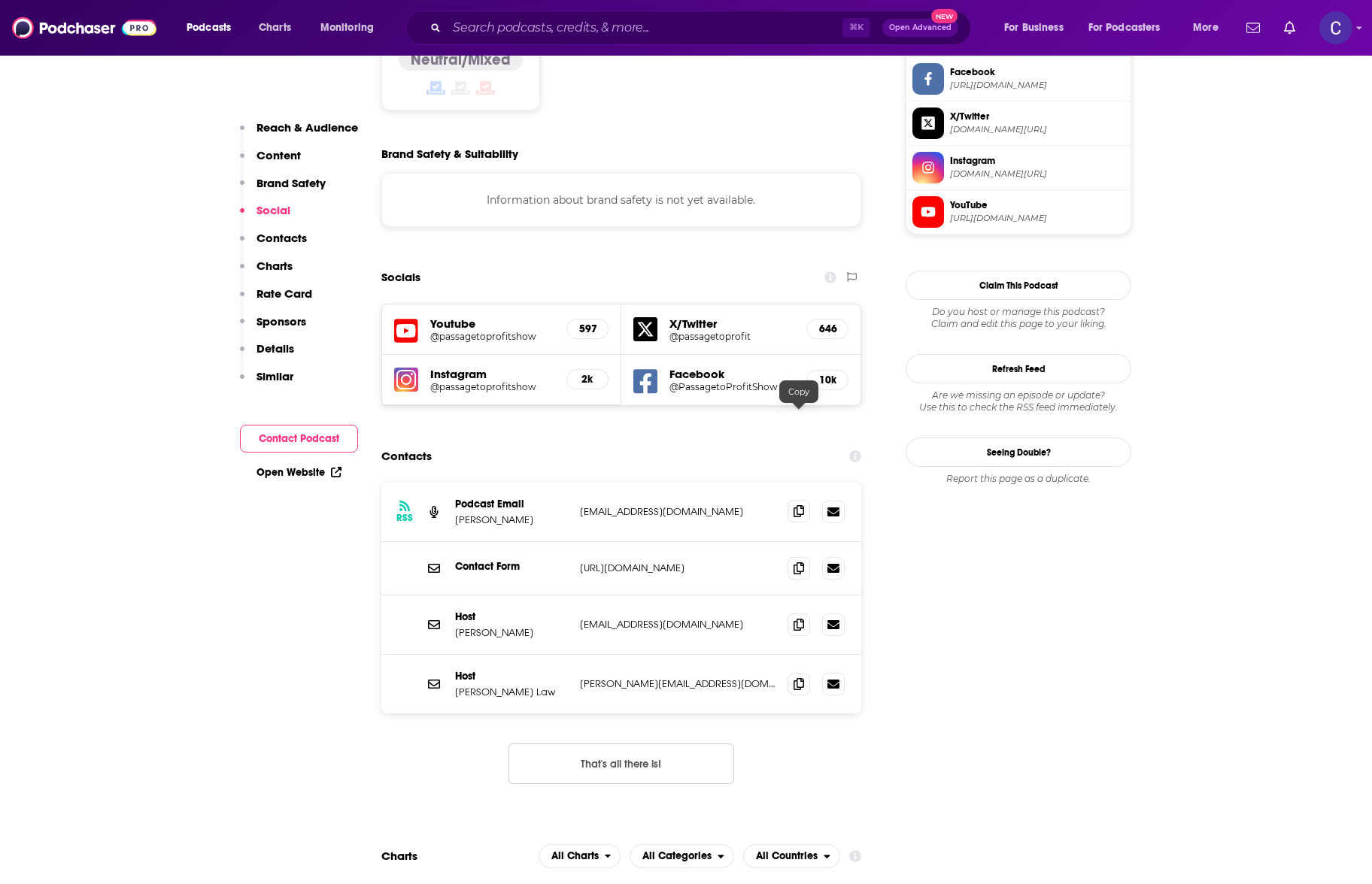
click at [803, 500] on span at bounding box center [799, 511] width 23 height 23
